Goal: Information Seeking & Learning: Learn about a topic

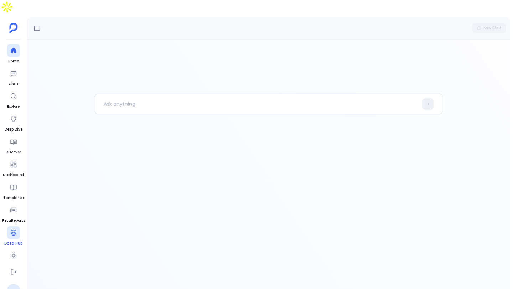
click at [11, 227] on div at bounding box center [13, 233] width 13 height 13
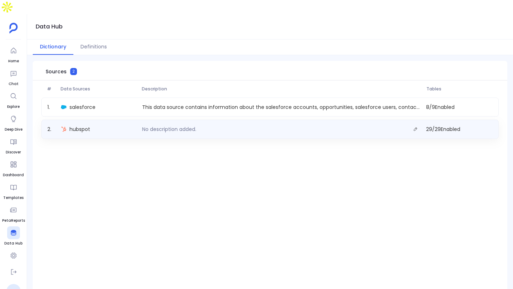
click at [189, 126] on p "No description added." at bounding box center [169, 129] width 60 height 7
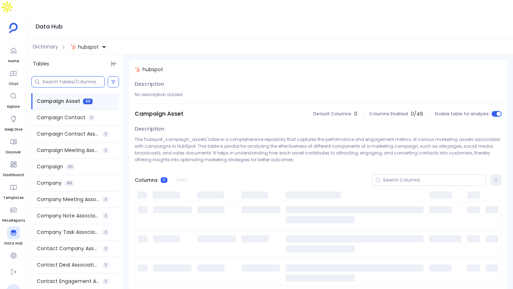
click at [70, 79] on input at bounding box center [73, 82] width 62 height 6
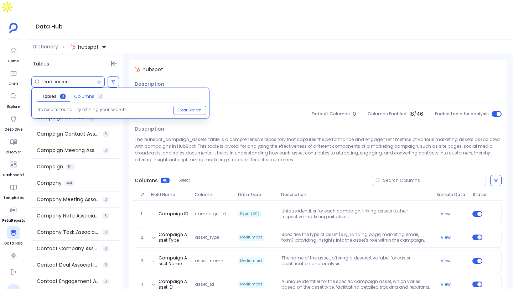
type input "lead source"
click at [83, 94] on span "Columns" at bounding box center [84, 97] width 20 height 6
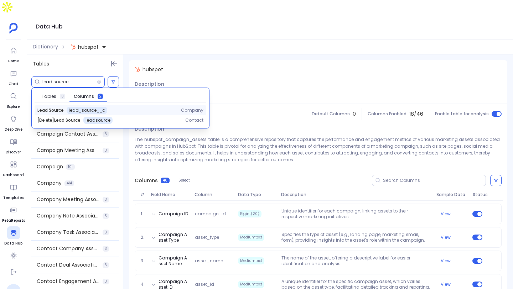
click at [123, 107] on div "Lead Source lead_source__c" at bounding box center [103, 110] width 132 height 7
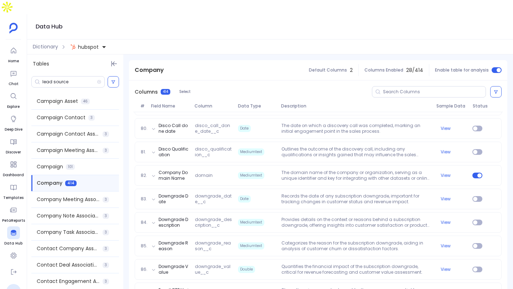
scroll to position [2225, 0]
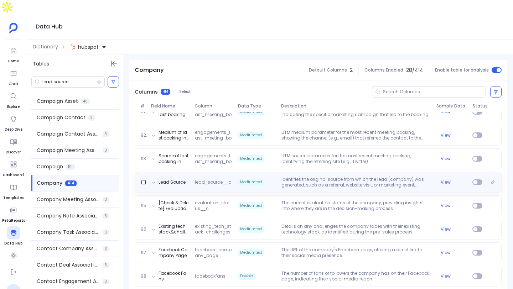
click at [360, 177] on p "Identifies the original source from which the lead (company) was generated, suc…" at bounding box center [356, 182] width 155 height 11
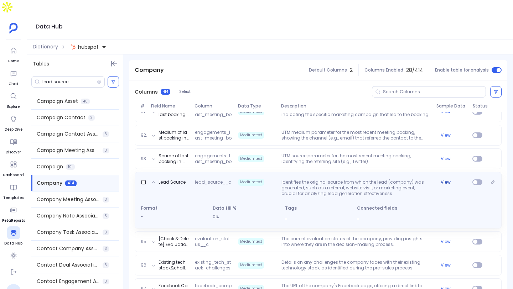
click at [445, 180] on button "View" at bounding box center [446, 183] width 10 height 6
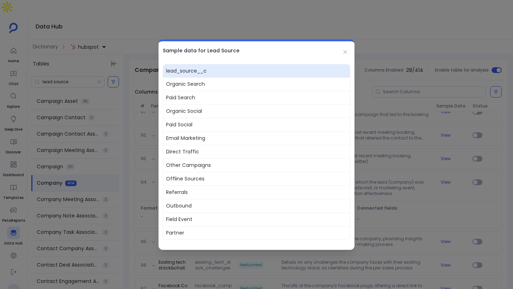
click at [431, 173] on div at bounding box center [256, 144] width 513 height 289
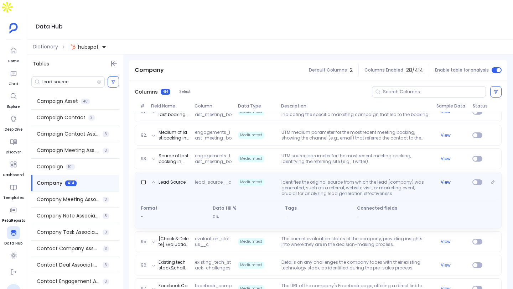
click at [444, 180] on button "View" at bounding box center [446, 183] width 10 height 6
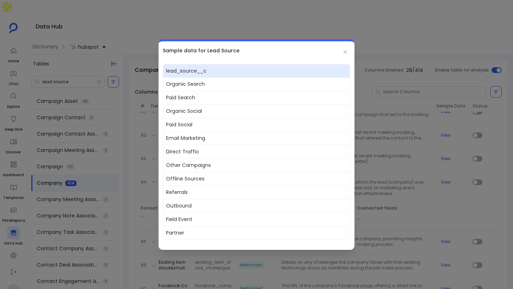
click at [407, 158] on div at bounding box center [256, 144] width 513 height 289
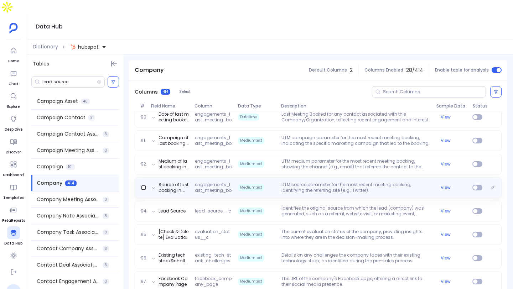
scroll to position [2148, 0]
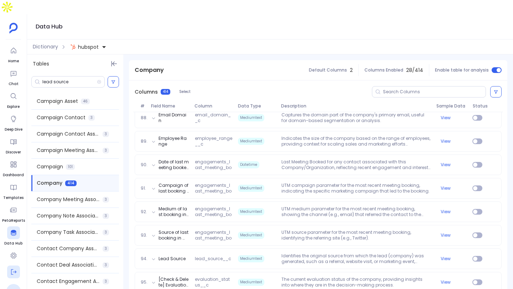
click at [12, 269] on icon at bounding box center [13, 272] width 7 height 7
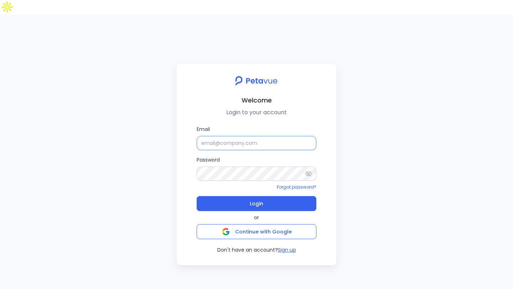
click at [215, 136] on input "Email" at bounding box center [257, 143] width 120 height 14
click at [275, 263] on div "Welcome Login to your account Email Password Forgot password? Login or Continue…" at bounding box center [256, 158] width 513 height 289
click at [293, 136] on input "Email" at bounding box center [257, 143] width 120 height 14
paste input "[EMAIL_ADDRESS][DOMAIN_NAME]"
type input "[EMAIL_ADDRESS][DOMAIN_NAME]"
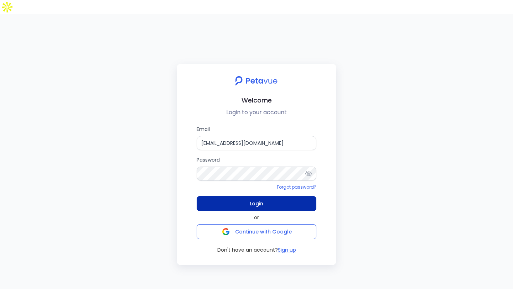
click at [232, 196] on button "Login" at bounding box center [257, 203] width 120 height 15
